Goal: Use online tool/utility

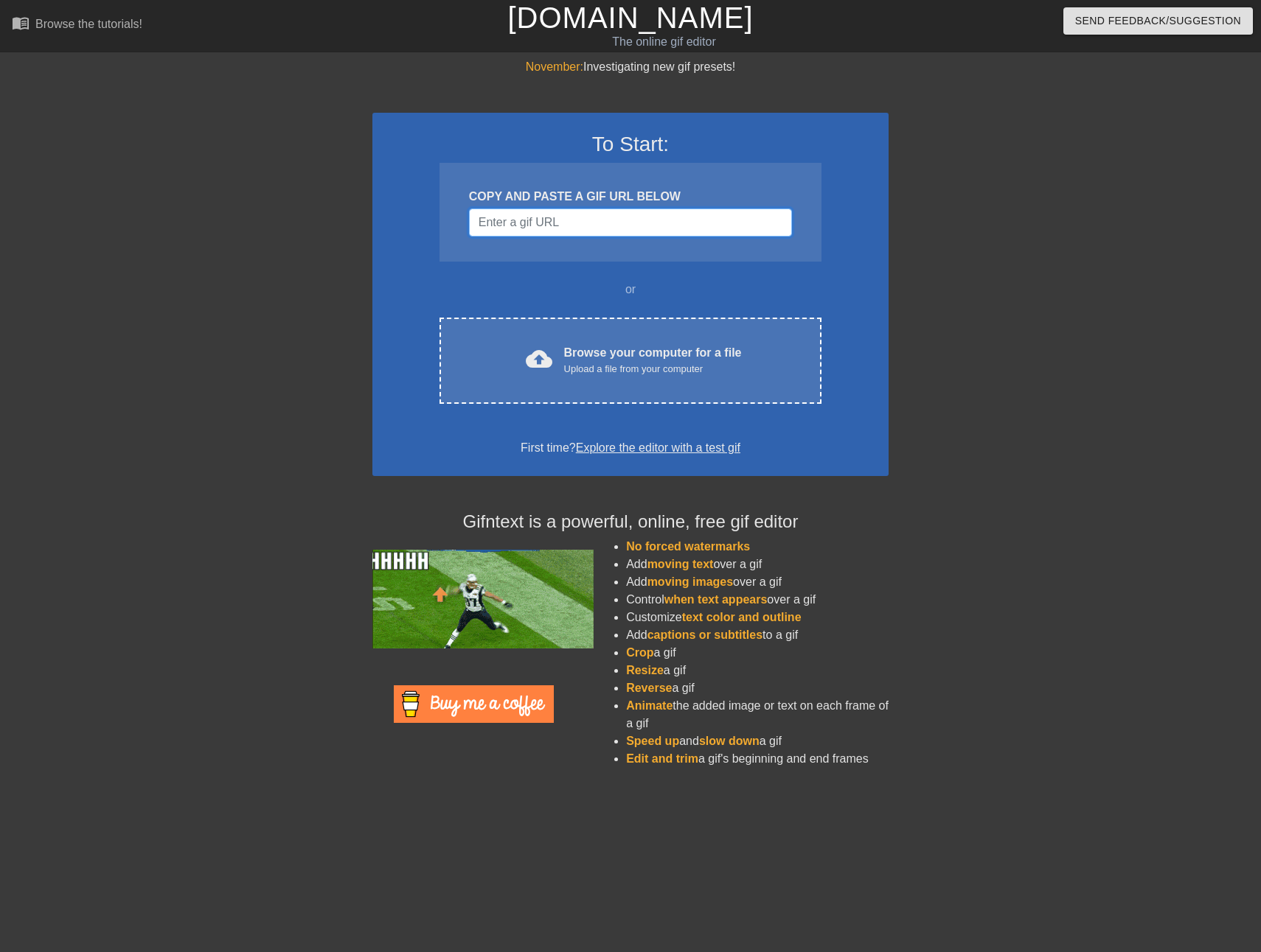
click at [557, 227] on input "Username" at bounding box center [630, 223] width 322 height 28
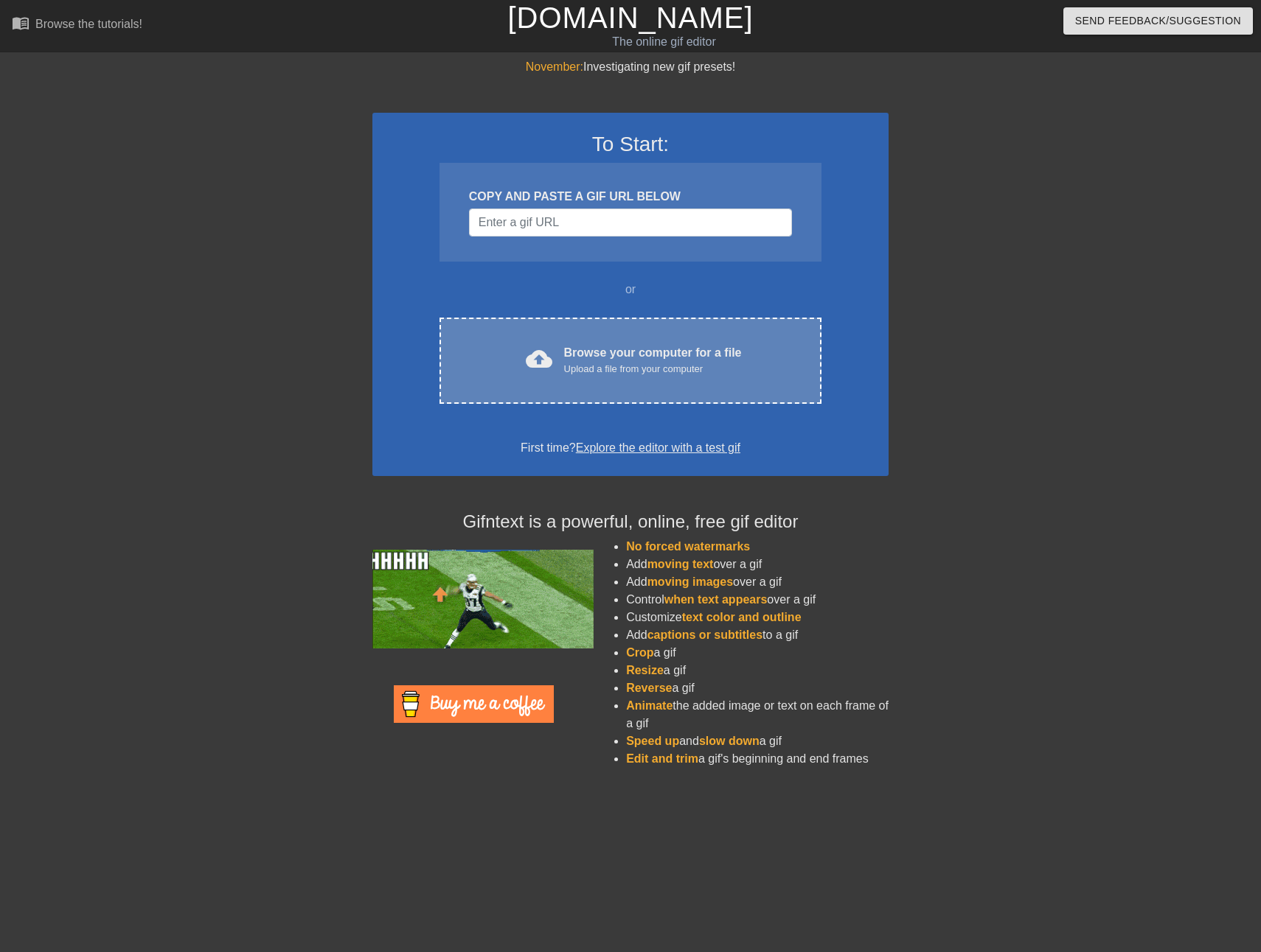
click at [535, 356] on span "cloud_upload" at bounding box center [538, 358] width 27 height 27
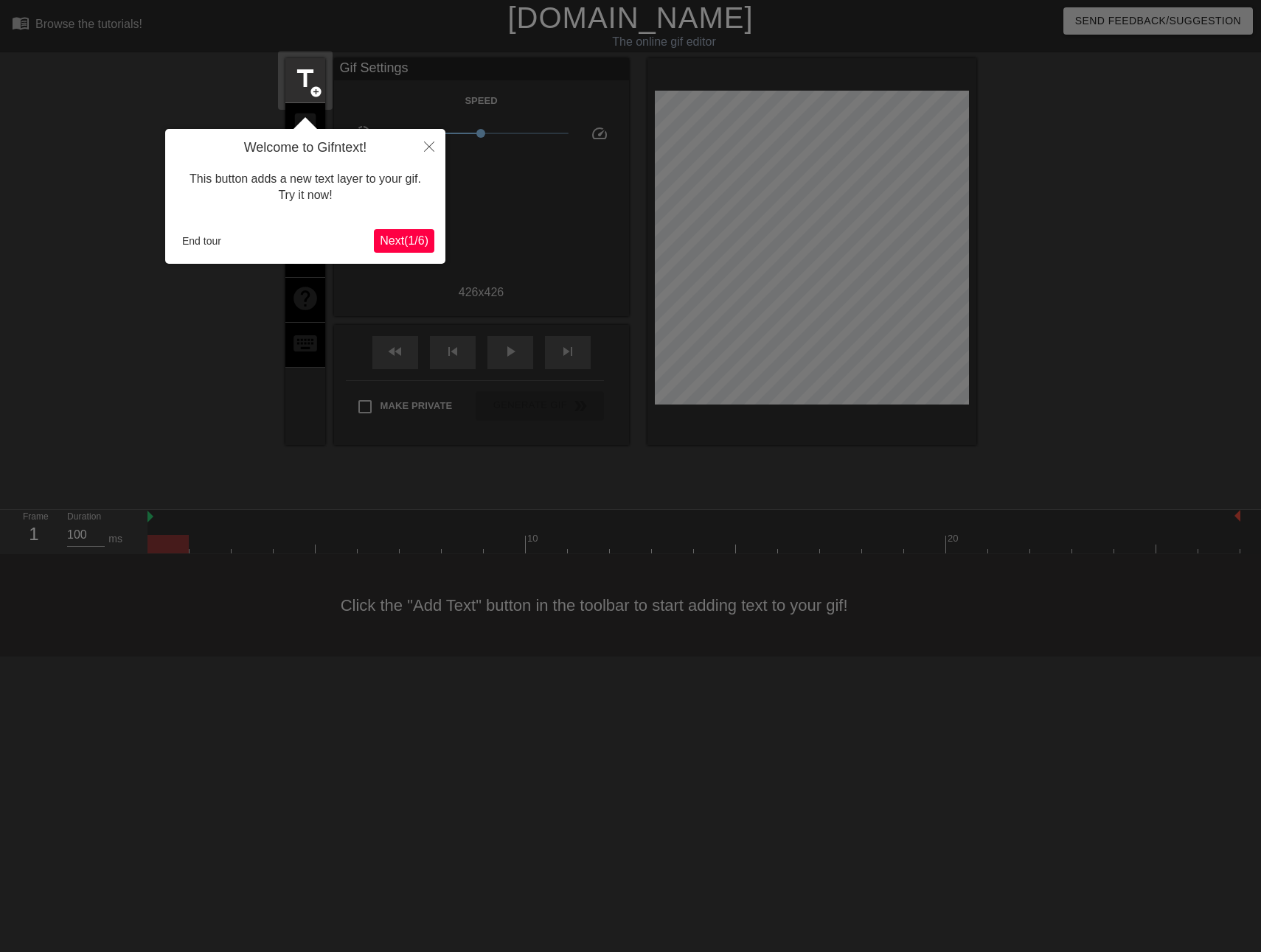
click at [388, 237] on span "Next ( 1 / 6 )" at bounding box center [403, 241] width 49 height 13
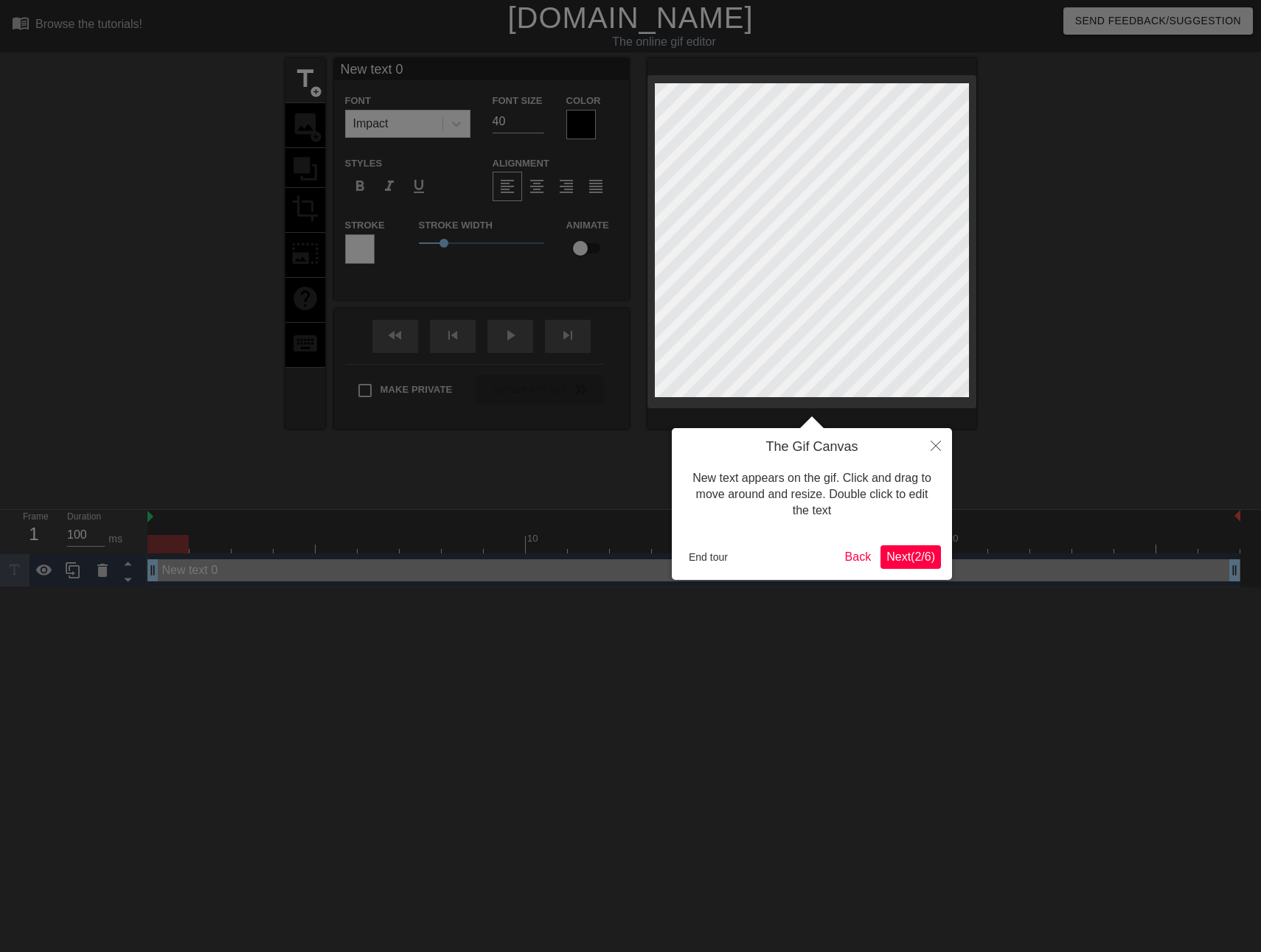
click at [915, 559] on span "Next ( 2 / 6 )" at bounding box center [910, 556] width 49 height 13
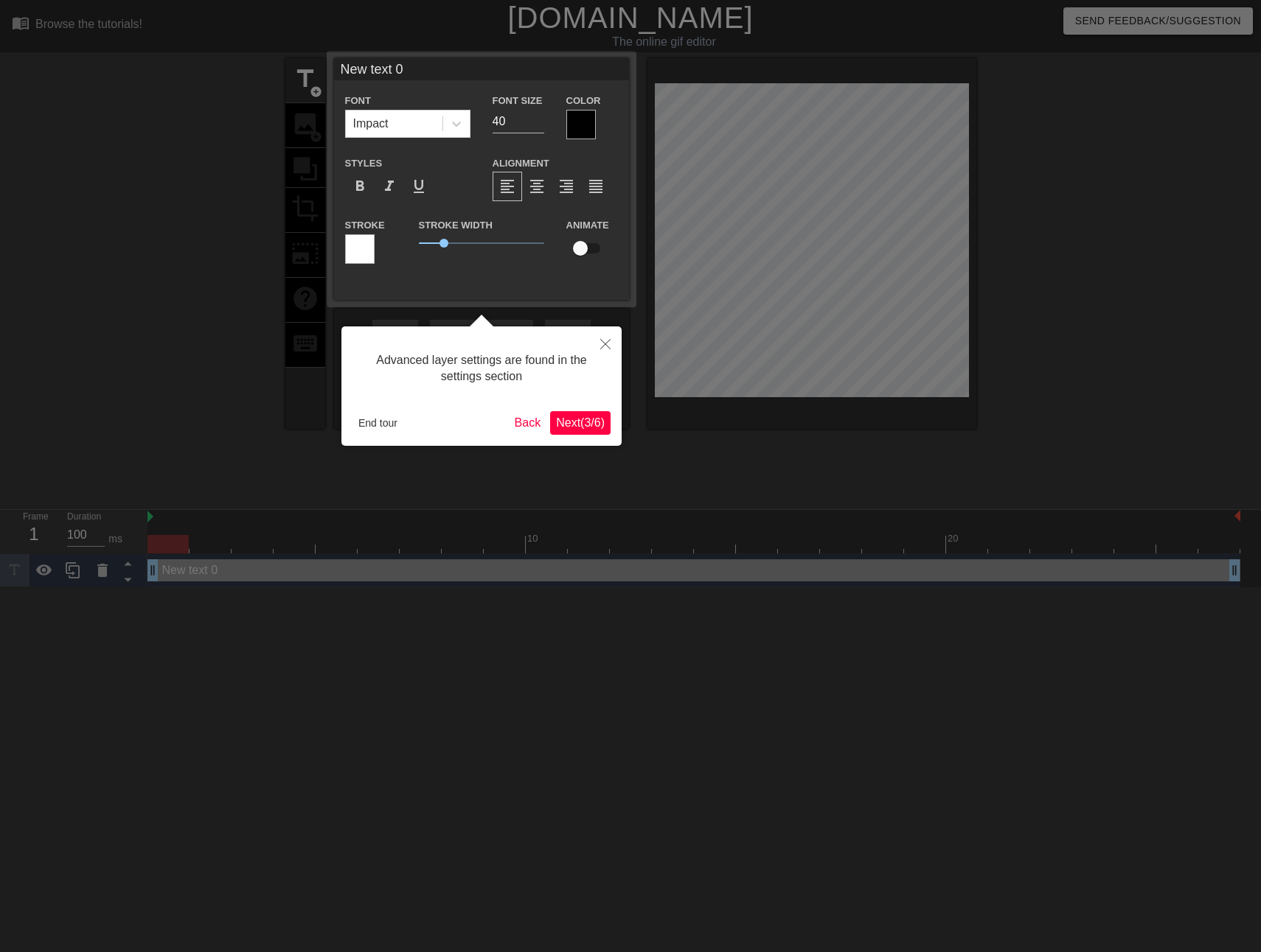
click at [585, 421] on span "Next ( 3 / 6 )" at bounding box center [579, 422] width 49 height 13
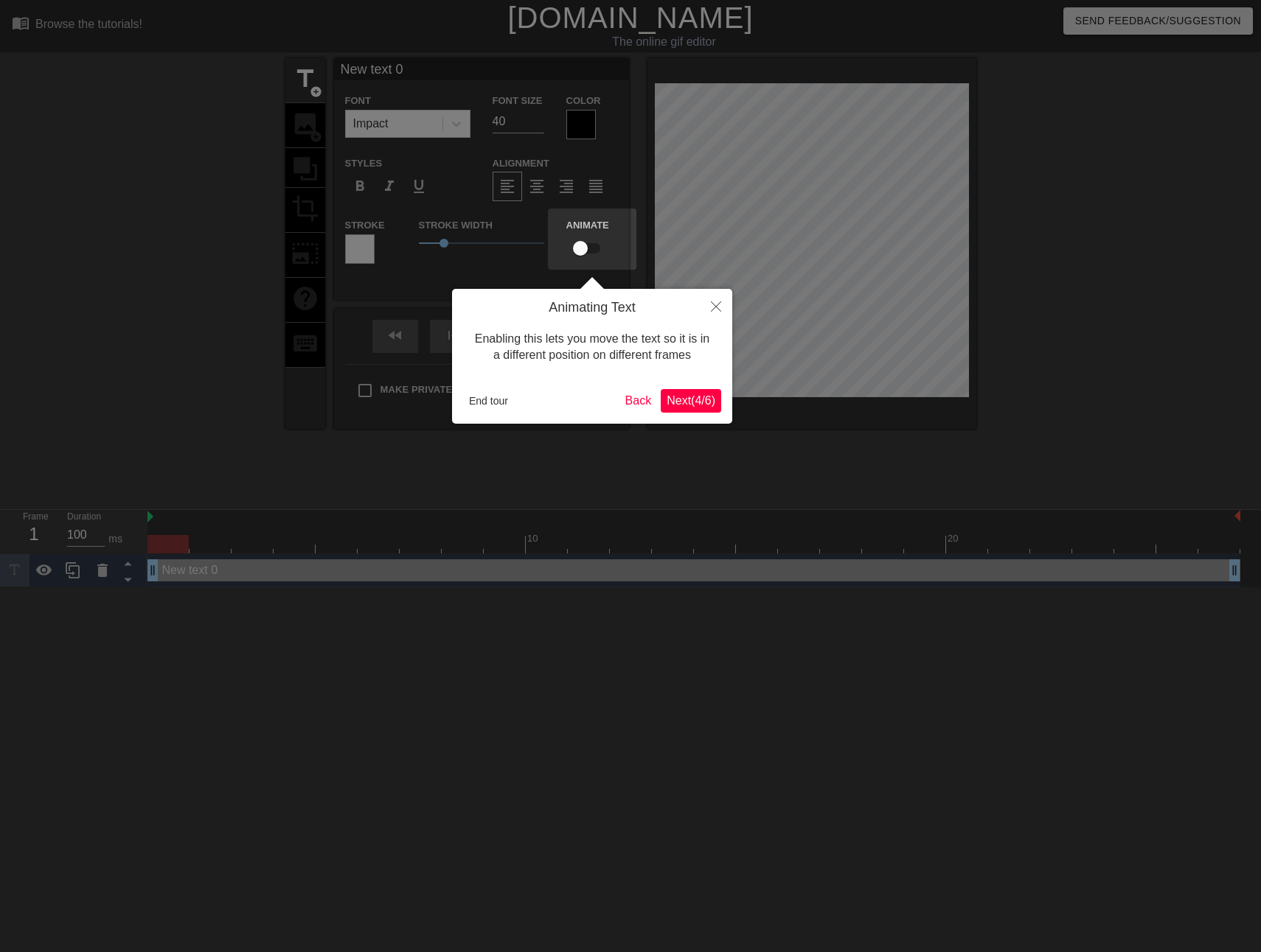
click at [695, 406] on span "Next ( 4 / 6 )" at bounding box center [691, 400] width 49 height 13
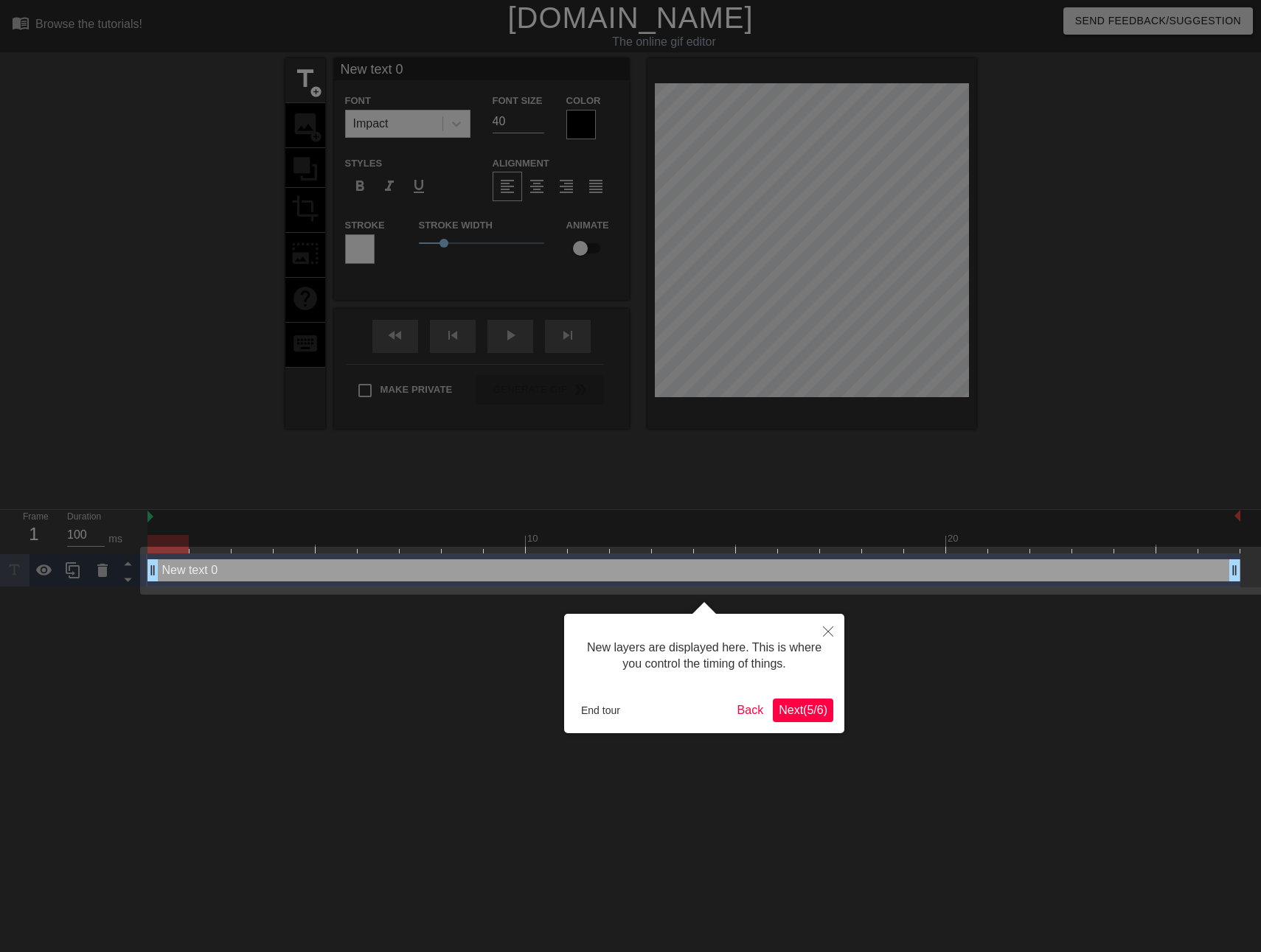
click at [789, 700] on button "Next ( 5 / 6 )" at bounding box center [802, 710] width 61 height 24
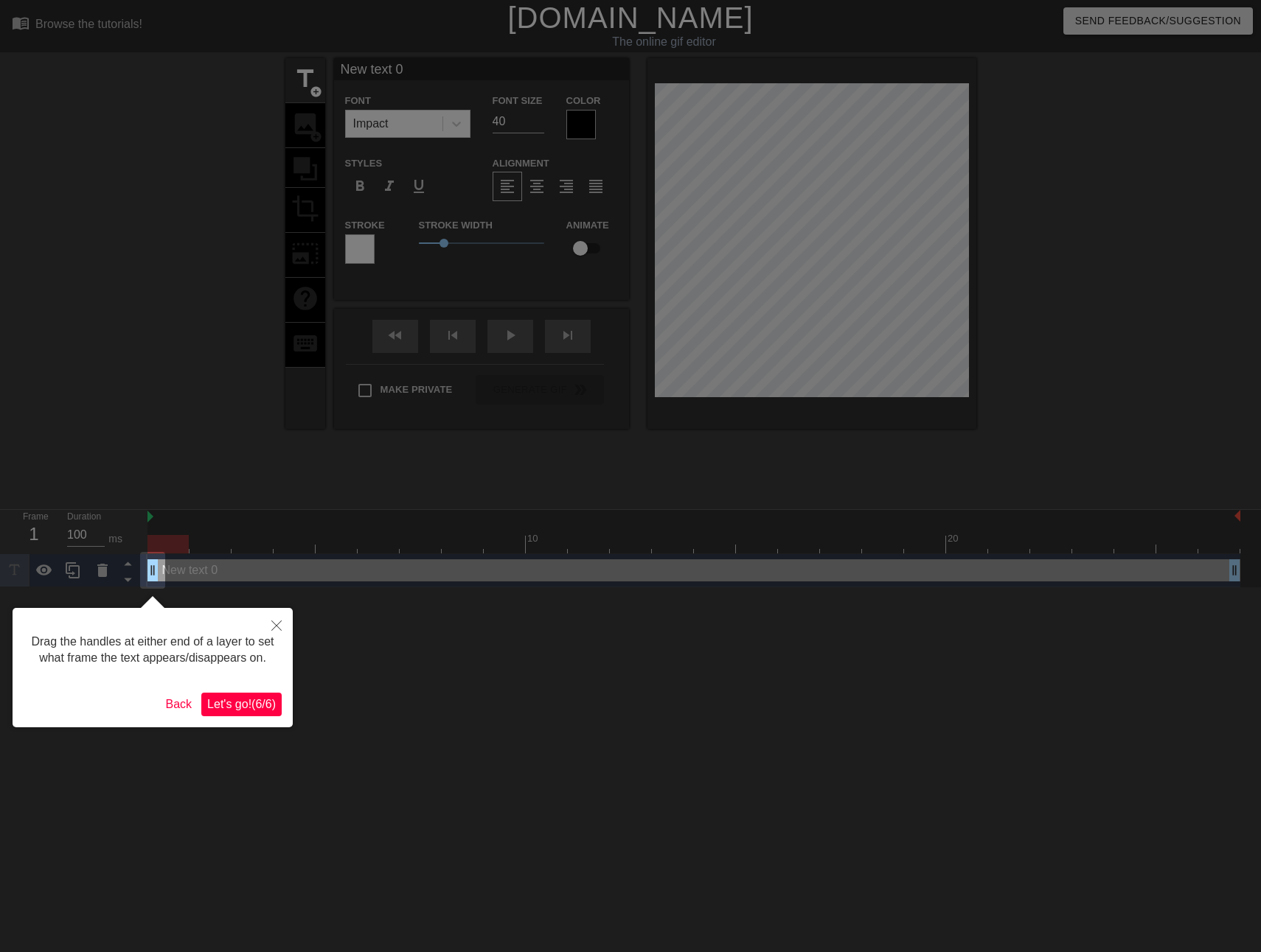
click at [789, 703] on div at bounding box center [630, 476] width 1261 height 952
click at [247, 702] on span "Let's go! ( 6 / 6 )" at bounding box center [241, 703] width 69 height 13
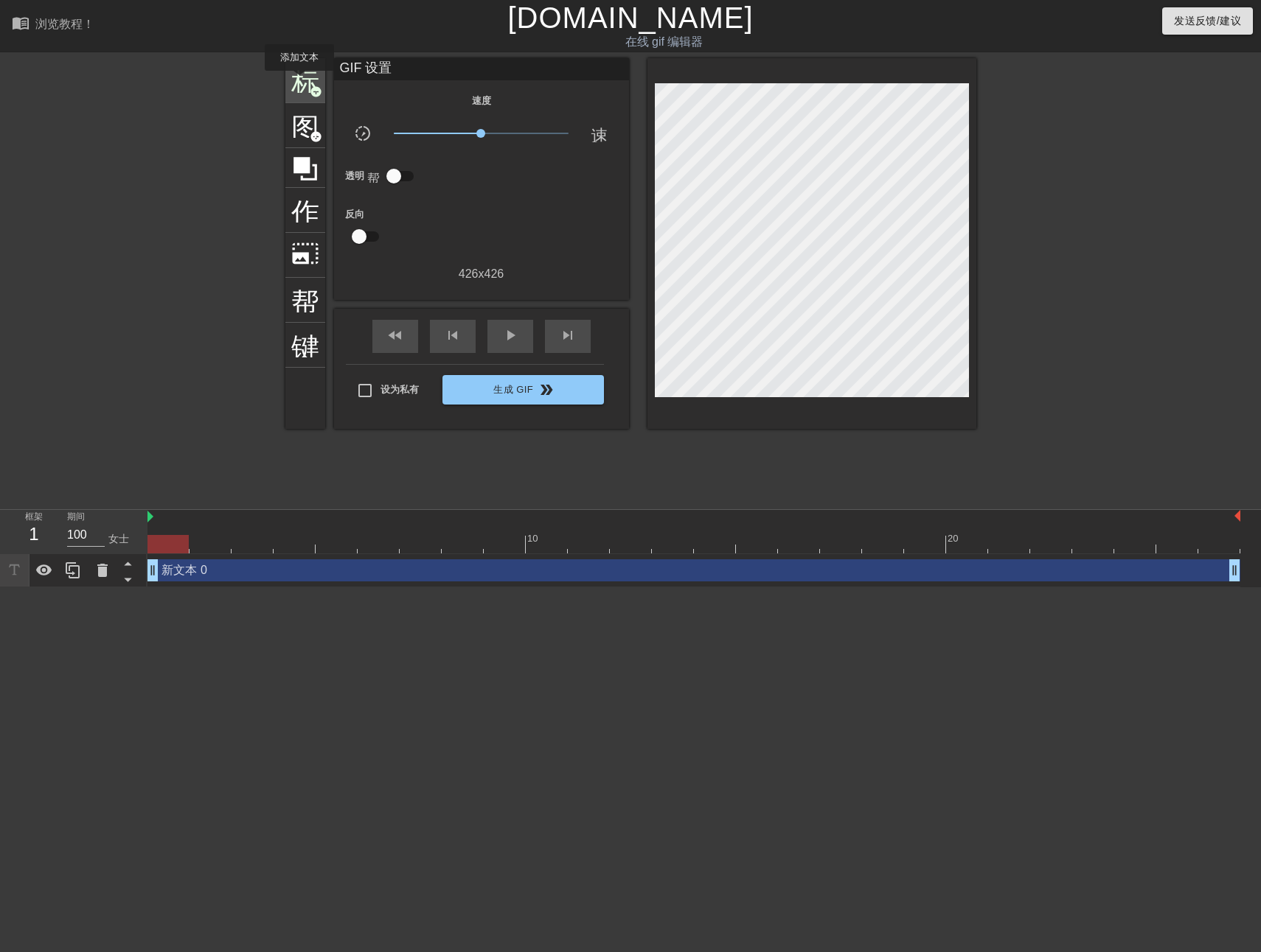
click at [300, 81] on span "标题" at bounding box center [306, 79] width 28 height 28
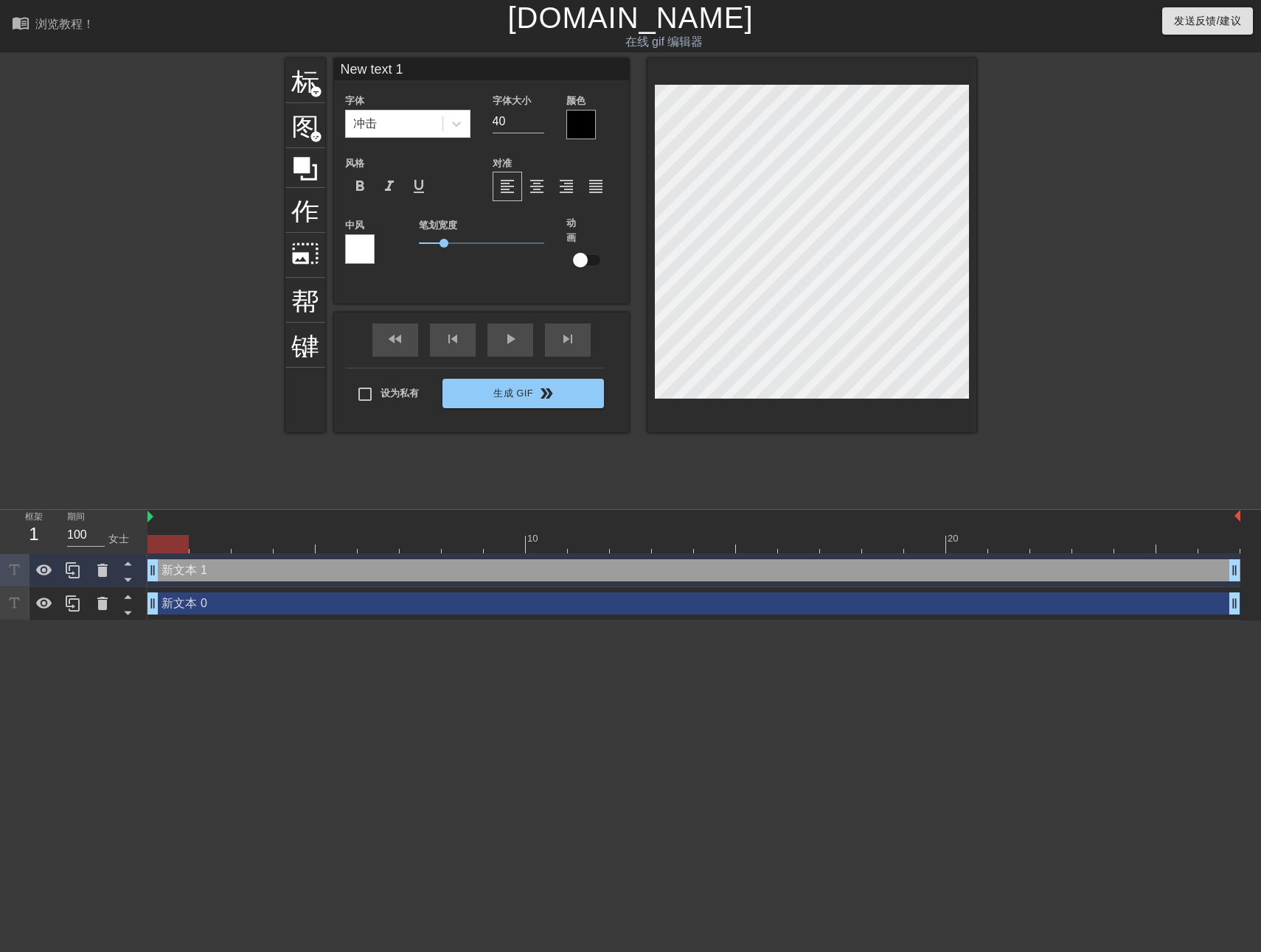
type input "New text 0"
